Goal: Find specific page/section: Find specific page/section

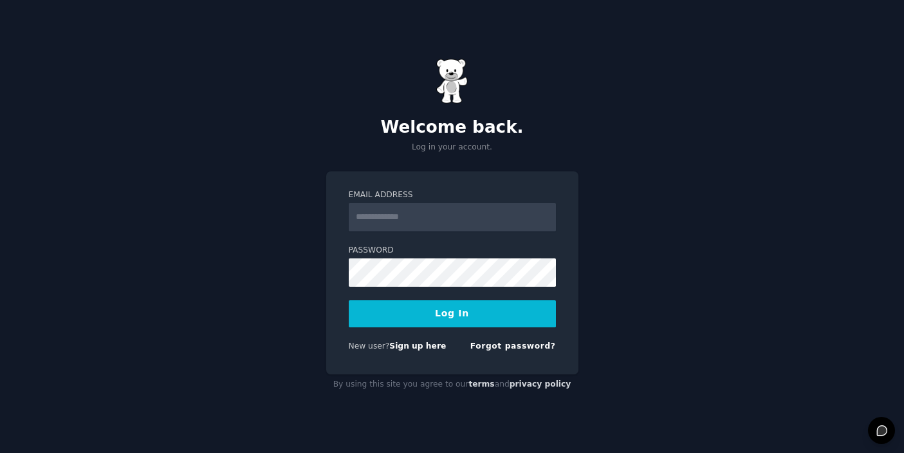
type input "**********"
click at [462, 319] on button "Log In" at bounding box center [452, 313] width 207 height 27
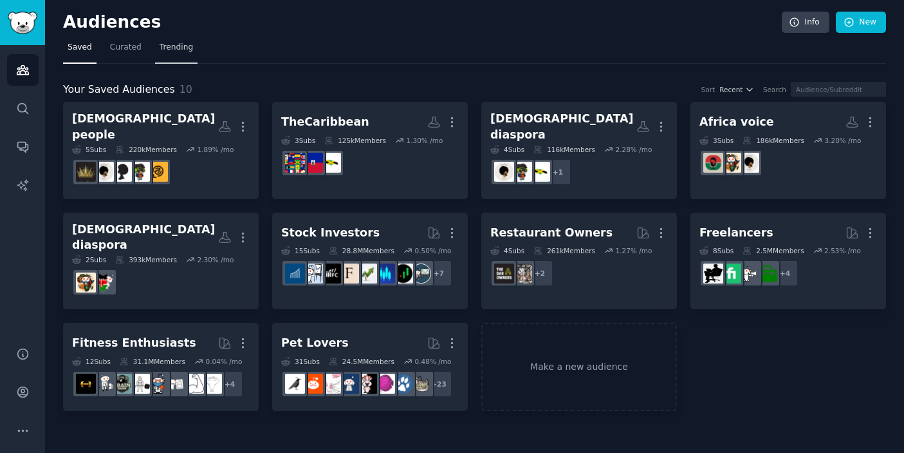
click at [175, 56] on link "Trending" at bounding box center [176, 50] width 42 height 26
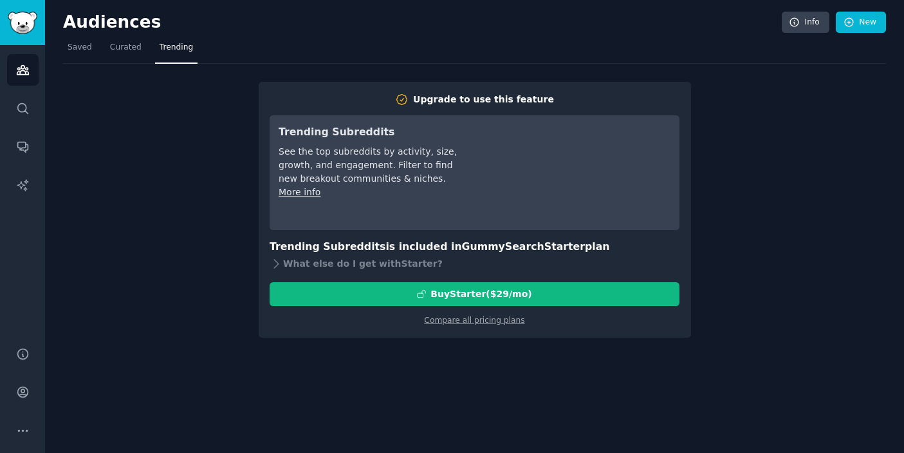
click at [712, 135] on div "Upgrade to use this feature Trending Subreddits See the top subreddits by activ…" at bounding box center [474, 201] width 823 height 274
click at [88, 50] on span "Saved" at bounding box center [80, 48] width 24 height 12
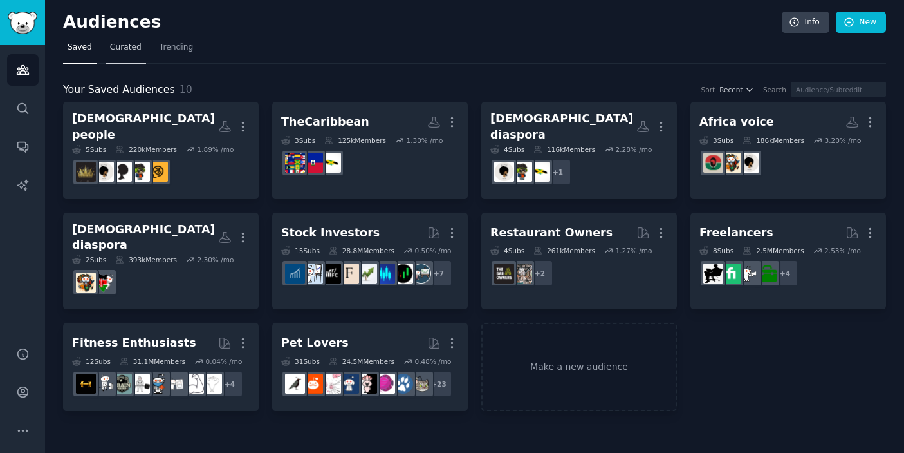
click at [115, 51] on span "Curated" at bounding box center [126, 48] width 32 height 12
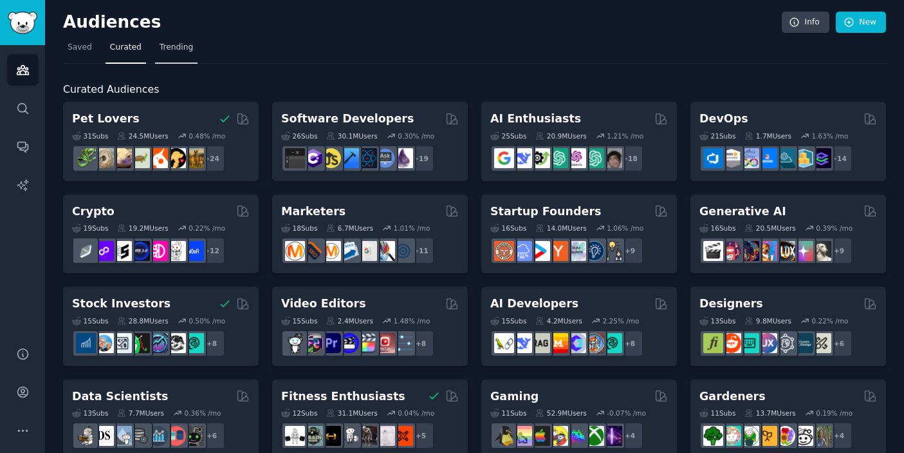
click at [182, 50] on span "Trending" at bounding box center [176, 48] width 33 height 12
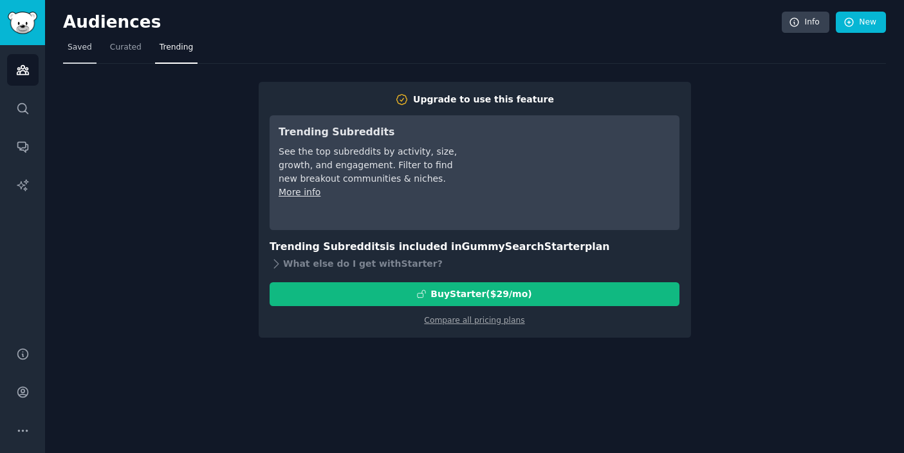
click at [84, 51] on span "Saved" at bounding box center [80, 48] width 24 height 12
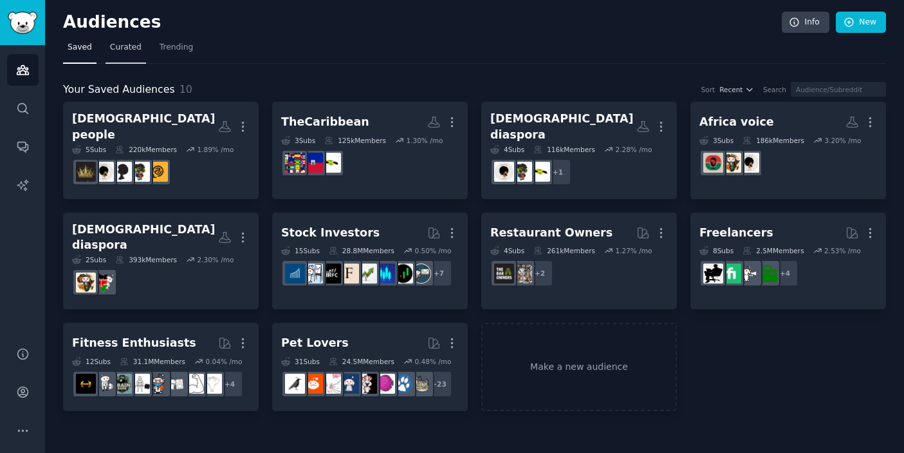
click at [120, 44] on span "Curated" at bounding box center [126, 48] width 32 height 12
